Goal: Find specific page/section: Find specific page/section

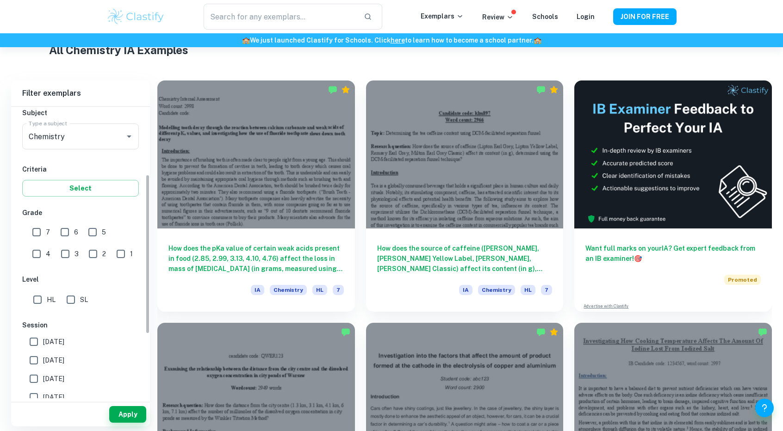
scroll to position [139, 0]
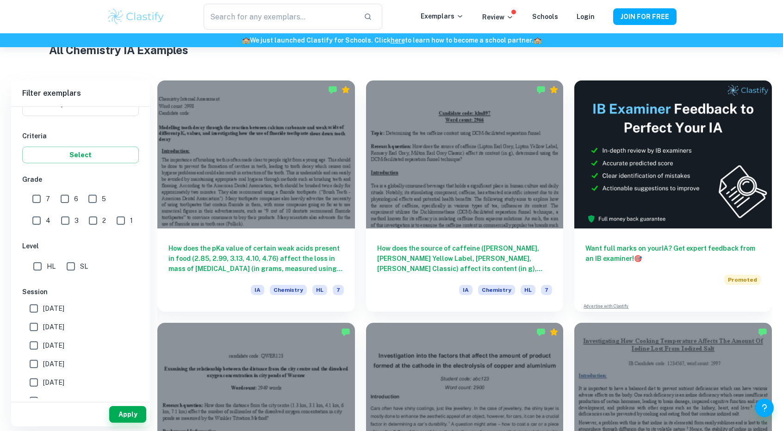
click at [43, 196] on input "7" at bounding box center [36, 199] width 19 height 19
checkbox input "true"
click at [86, 263] on span "SL" at bounding box center [84, 267] width 8 height 10
click at [80, 263] on input "SL" at bounding box center [71, 266] width 19 height 19
checkbox input "true"
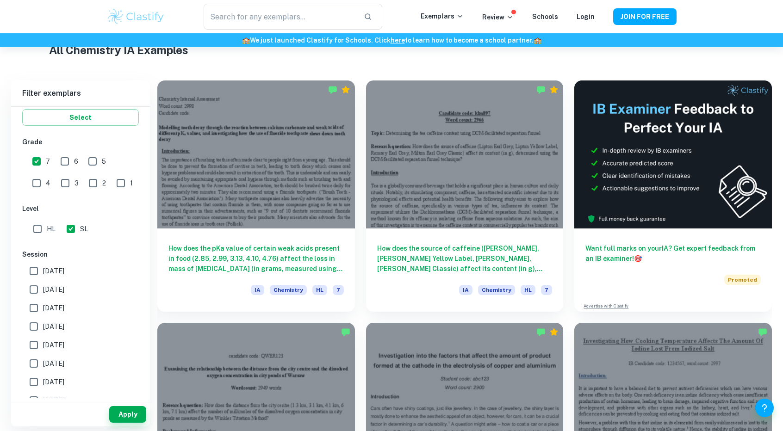
scroll to position [185, 0]
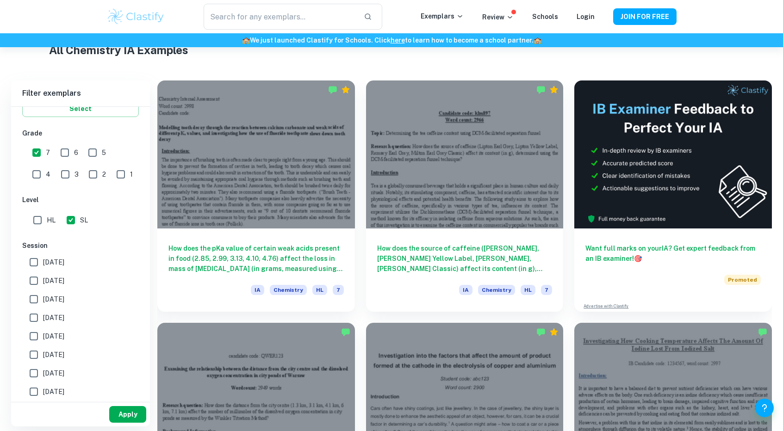
click at [128, 419] on button "Apply" at bounding box center [127, 414] width 37 height 17
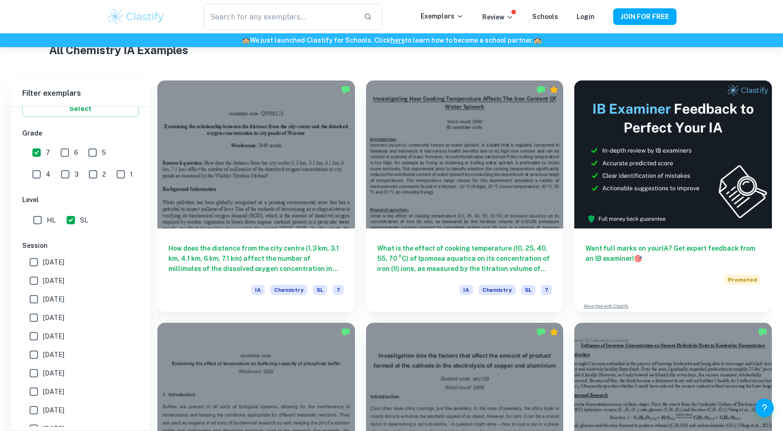
scroll to position [417, 0]
